Goal: Task Accomplishment & Management: Manage account settings

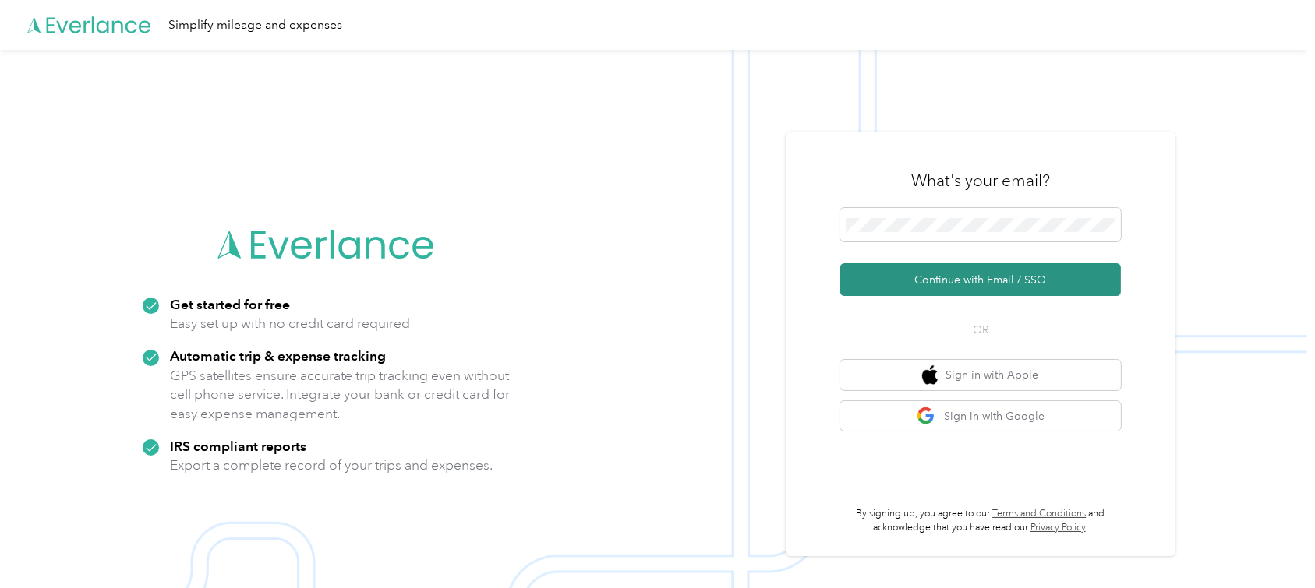
click at [947, 292] on button "Continue with Email / SSO" at bounding box center [980, 279] width 281 height 33
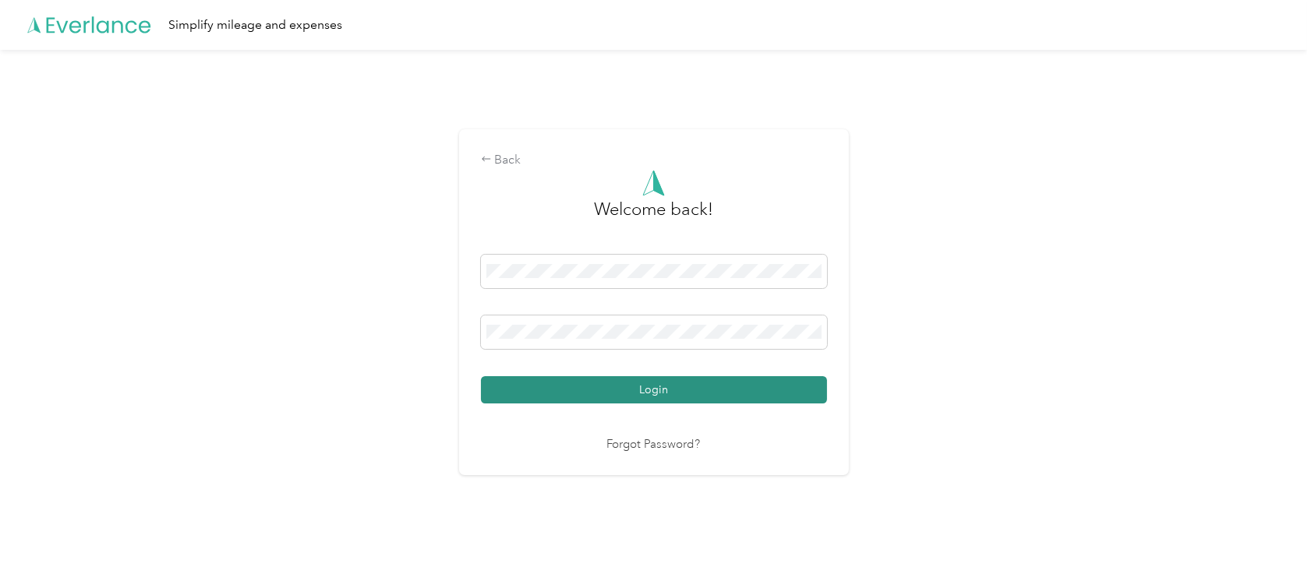
click at [691, 397] on button "Login" at bounding box center [654, 389] width 346 height 27
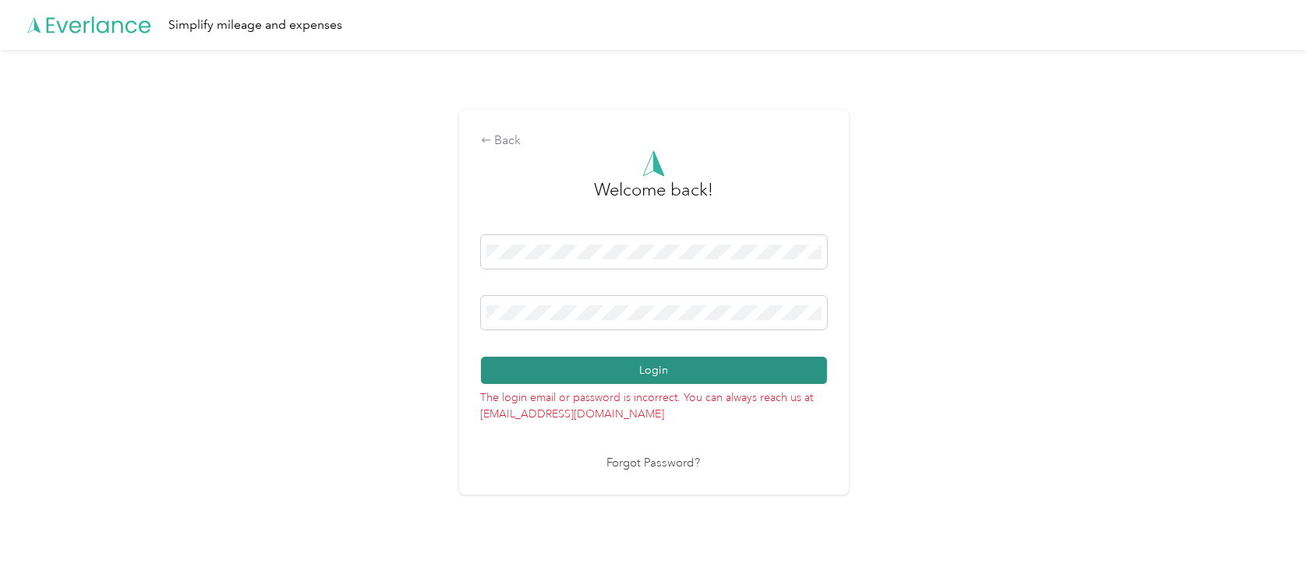
click at [647, 368] on button "Login" at bounding box center [654, 370] width 346 height 27
click at [729, 239] on span at bounding box center [654, 252] width 346 height 34
click at [491, 143] on icon at bounding box center [486, 140] width 11 height 11
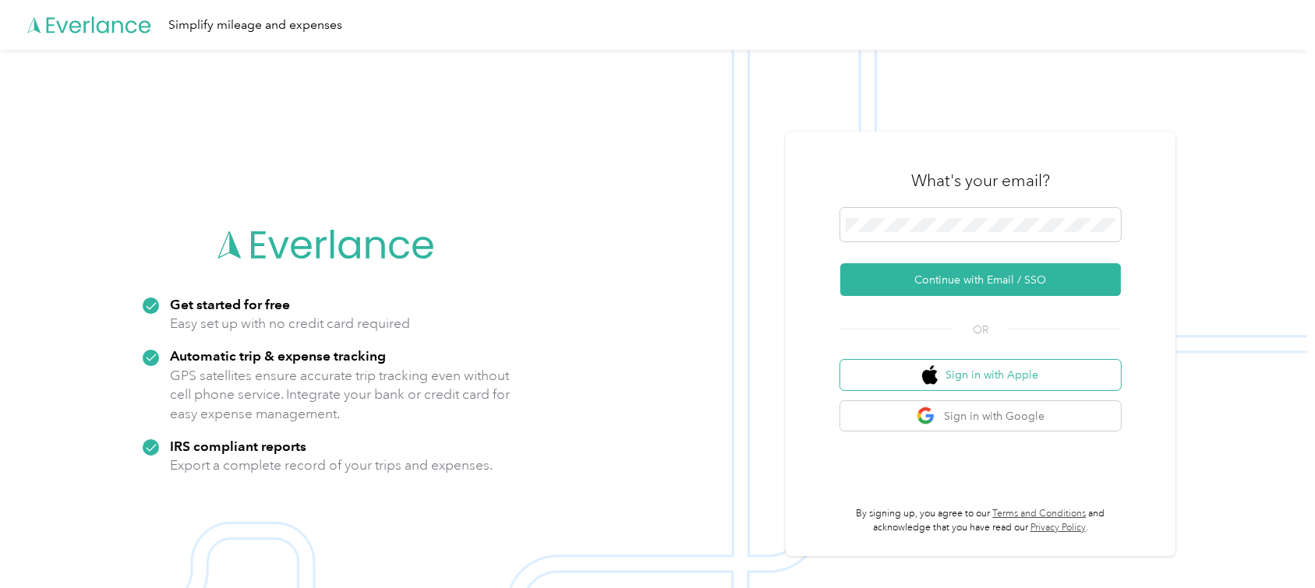
click at [1044, 386] on button "Sign in with Apple" at bounding box center [980, 375] width 281 height 30
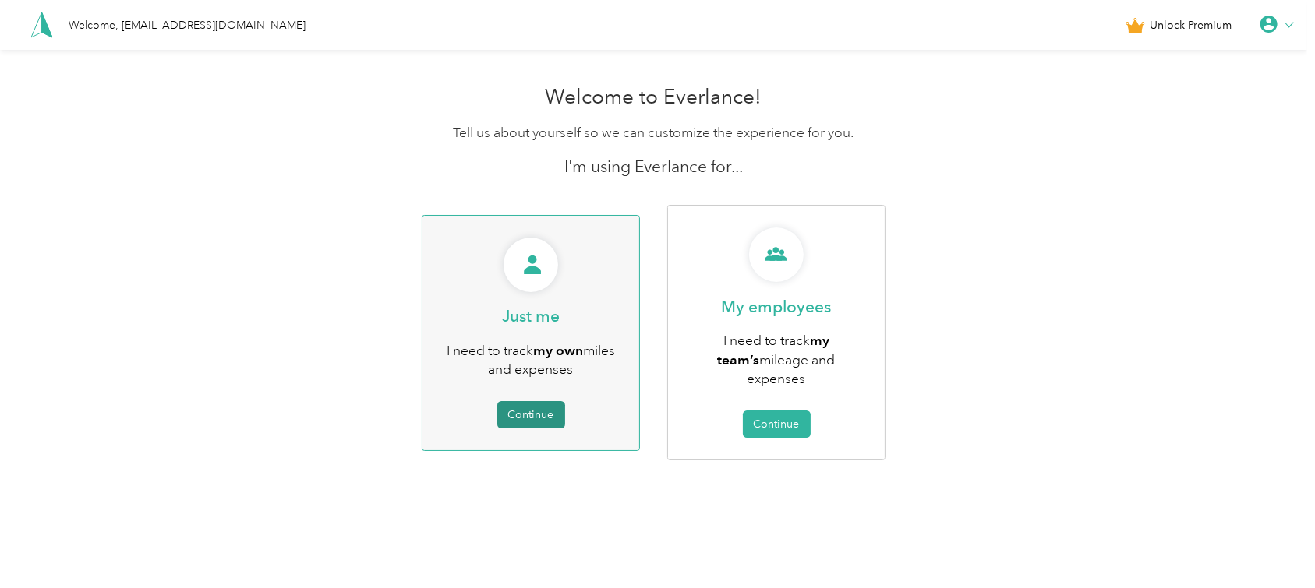
click at [542, 402] on button "Continue" at bounding box center [531, 414] width 68 height 27
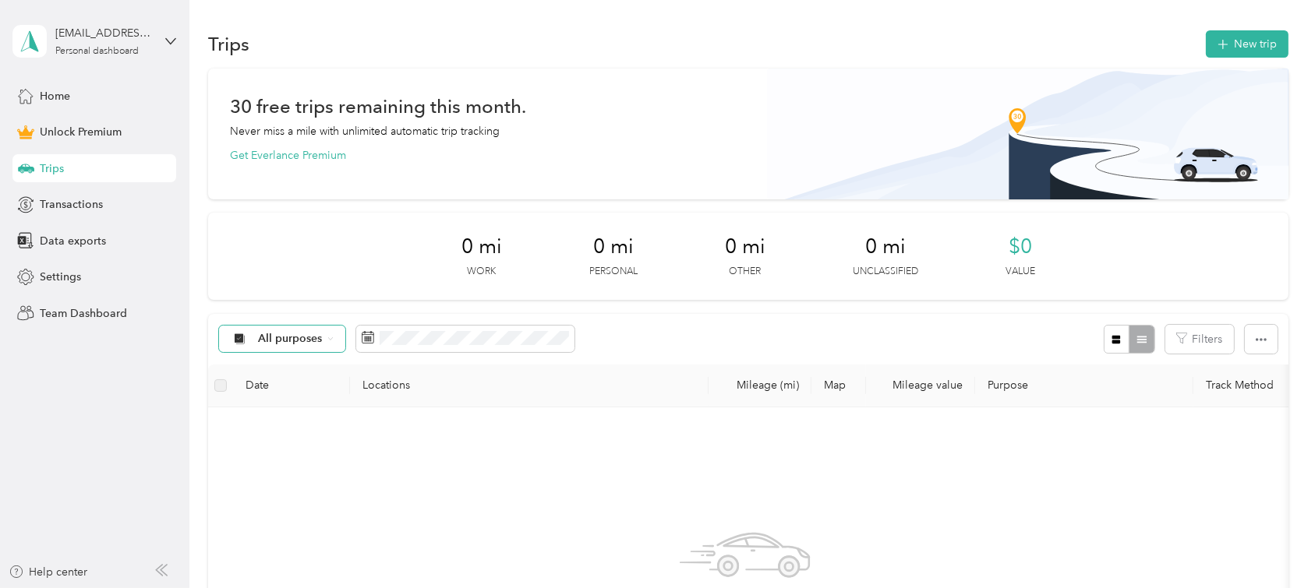
click at [309, 337] on span "All purposes" at bounding box center [290, 339] width 65 height 11
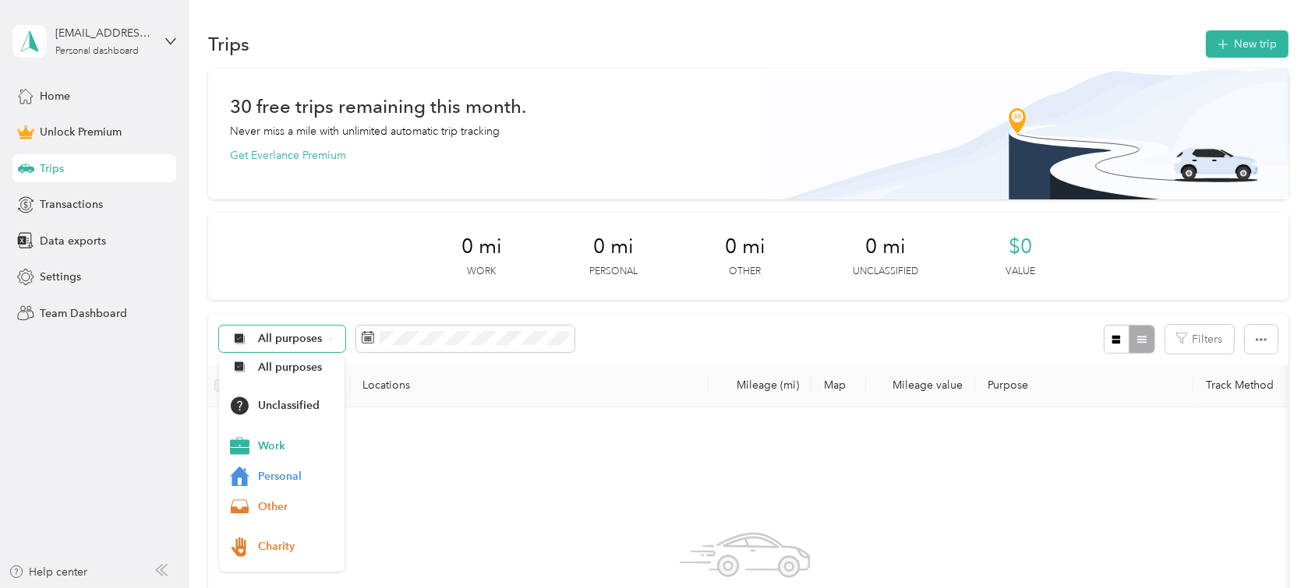
click at [309, 337] on span "All purposes" at bounding box center [290, 339] width 65 height 11
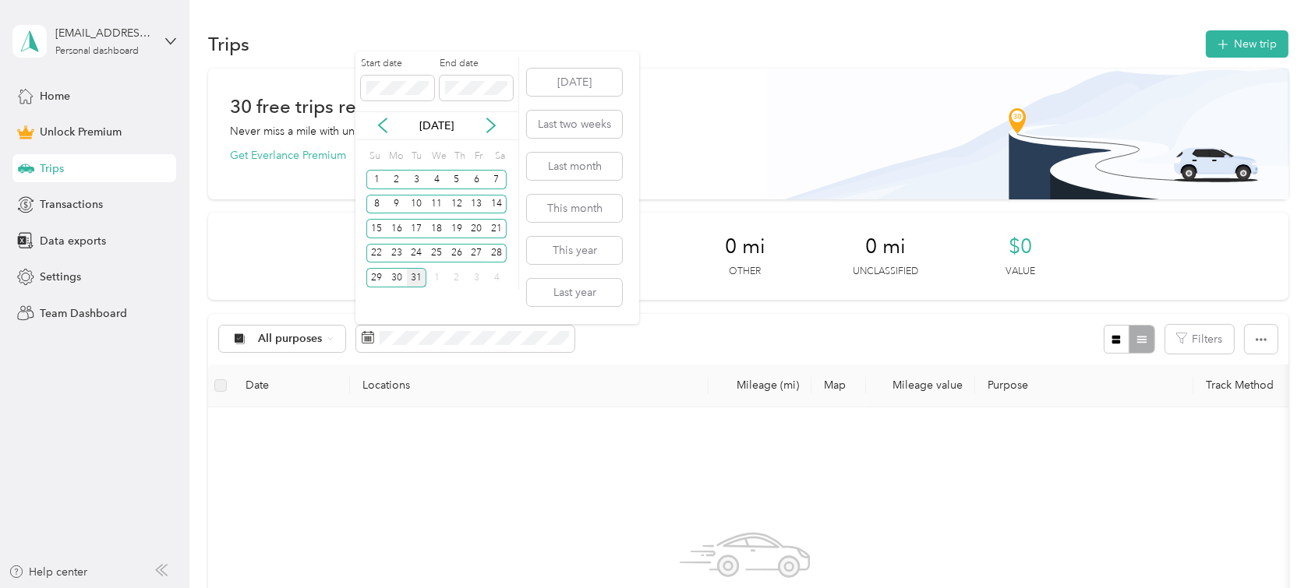
click at [411, 279] on div "31" at bounding box center [417, 277] width 20 height 19
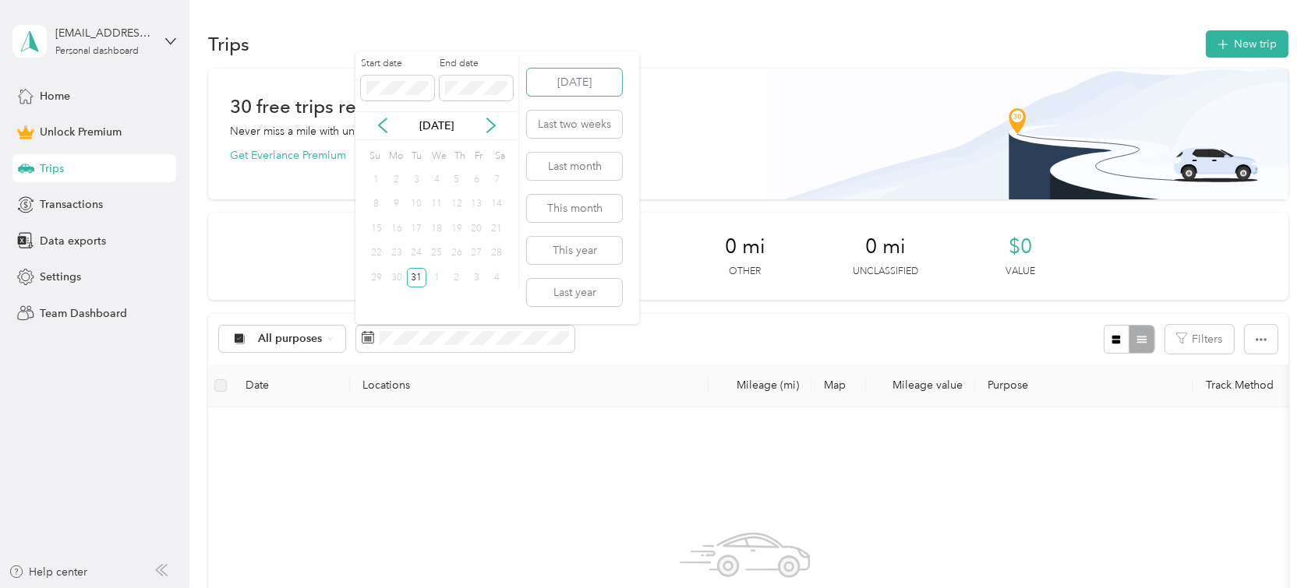
drag, startPoint x: 563, startPoint y: 85, endPoint x: 570, endPoint y: 98, distance: 14.6
click at [563, 84] on button "[DATE]" at bounding box center [574, 82] width 95 height 27
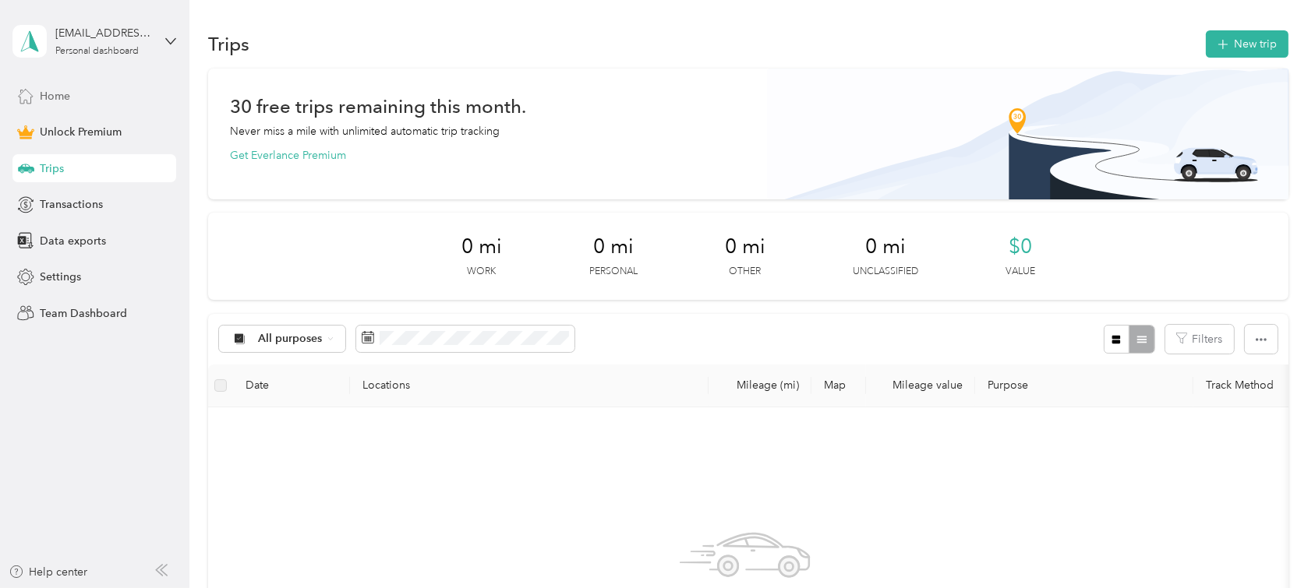
click at [41, 91] on span "Home" at bounding box center [55, 96] width 30 height 16
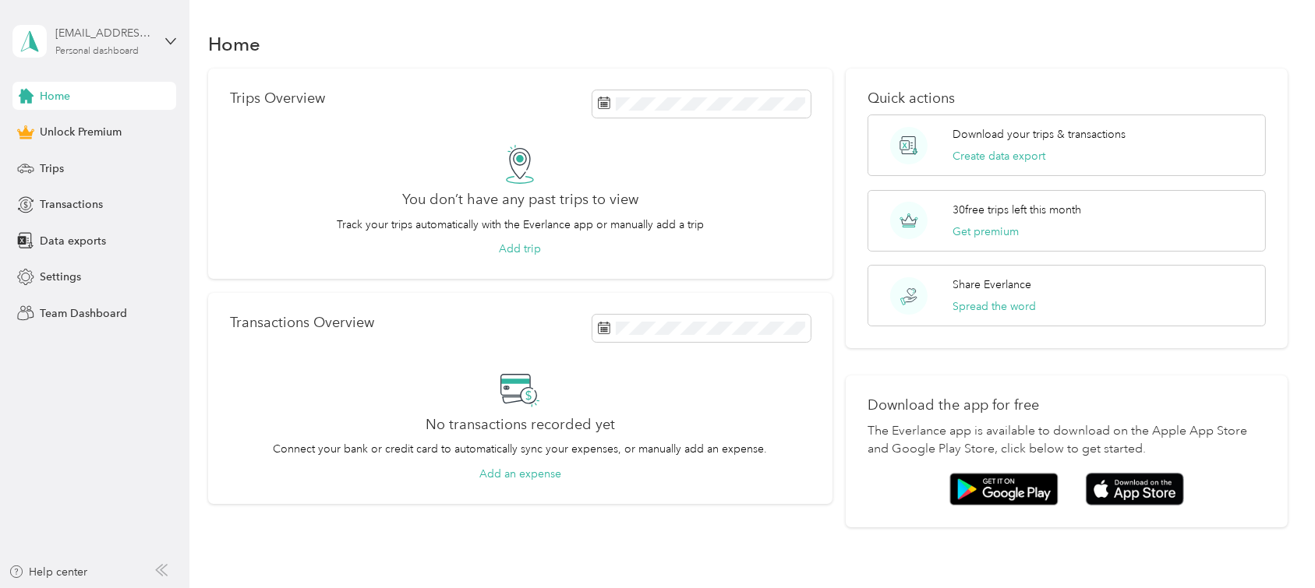
click at [72, 44] on div "[EMAIL_ADDRESS][DOMAIN_NAME] Personal dashboard" at bounding box center [103, 40] width 97 height 31
click at [39, 134] on div "You’re signed in as [EMAIL_ADDRESS][DOMAIN_NAME] Log out" at bounding box center [176, 109] width 328 height 88
click at [118, 43] on div "[EMAIL_ADDRESS][DOMAIN_NAME] Personal dashboard" at bounding box center [103, 40] width 97 height 31
click at [52, 129] on div "Log out" at bounding box center [176, 119] width 306 height 27
